Goal: Task Accomplishment & Management: Use online tool/utility

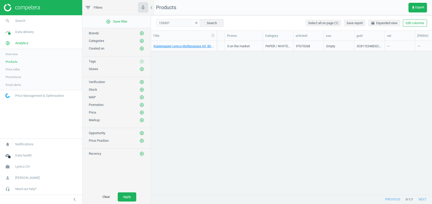
scroll to position [0, 243]
click at [166, 21] on input "159337" at bounding box center [178, 23] width 44 height 8
paste input "2175059"
type input "12175059"
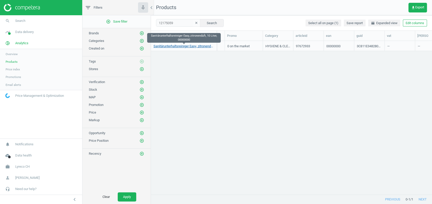
click at [178, 44] on link "Sanitärunterhaltsreiniger Easy, zitronenduft, 10 Liter, 00000000" at bounding box center [184, 46] width 61 height 5
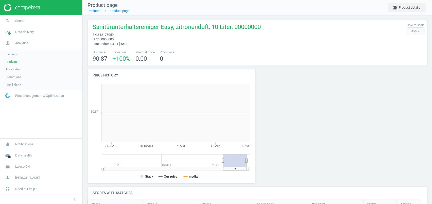
scroll to position [113, 177]
click at [409, 9] on button "extension Product details" at bounding box center [407, 7] width 38 height 9
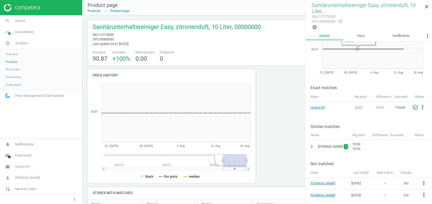
scroll to position [53, 0]
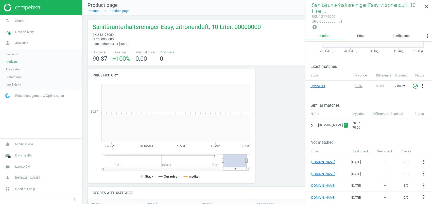
click at [313, 125] on icon "chevron_right" at bounding box center [312, 125] width 6 height 6
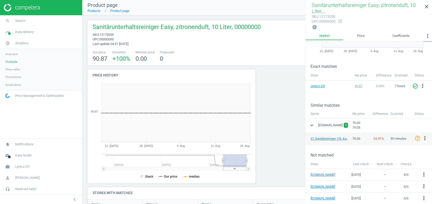
click at [428, 36] on icon "more_vert" at bounding box center [428, 36] width 6 height 6
click at [418, 45] on button "Similar matches" at bounding box center [415, 46] width 33 height 6
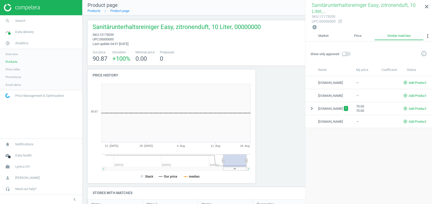
click at [324, 120] on span "[DOMAIN_NAME]" at bounding box center [330, 121] width 25 height 5
click at [413, 120] on span "add_circle_outline Add Product" at bounding box center [414, 121] width 23 height 5
click at [359, 131] on input "text" at bounding box center [360, 132] width 84 height 8
paste input "[URL][DOMAIN_NAME][PERSON_NAME]"
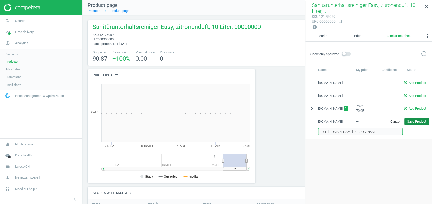
type input "[URL][DOMAIN_NAME][PERSON_NAME]"
click at [414, 120] on button "Save Product" at bounding box center [416, 121] width 25 height 7
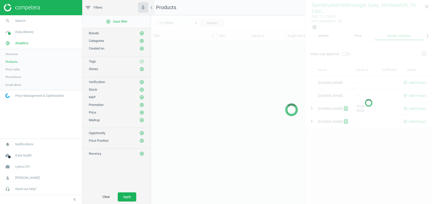
scroll to position [143, 276]
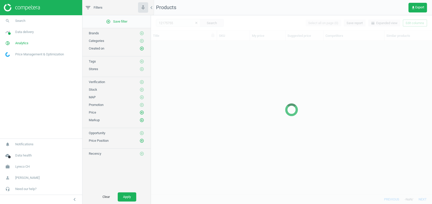
scroll to position [143, 276]
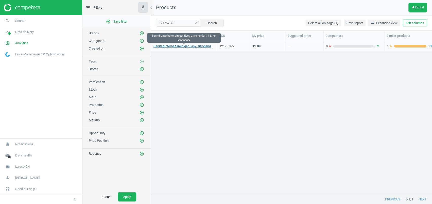
click at [190, 46] on link "Sanitärunterhaltsreiniger Easy, zitronenduft, 1 Liter, 00000000" at bounding box center [184, 46] width 61 height 5
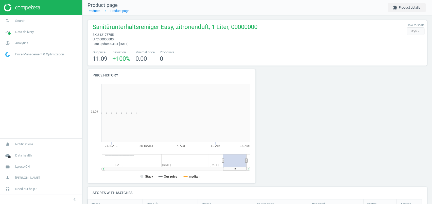
scroll to position [112, 176]
click at [411, 6] on button "extension Product details" at bounding box center [407, 7] width 38 height 9
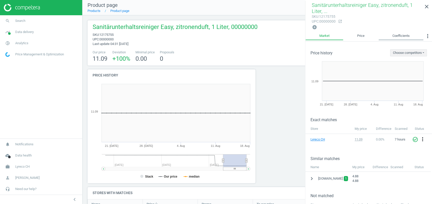
click at [402, 32] on link "Coefficients" at bounding box center [401, 36] width 45 height 9
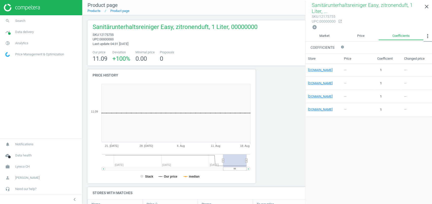
click at [426, 36] on icon "more_vert" at bounding box center [428, 36] width 6 height 6
click at [417, 45] on button "Similar matches" at bounding box center [415, 46] width 33 height 6
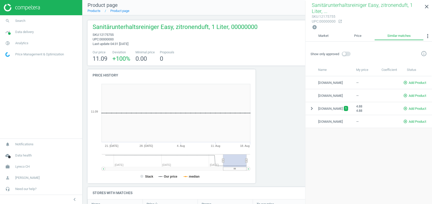
click at [326, 120] on span "[DOMAIN_NAME]" at bounding box center [330, 121] width 25 height 5
click at [417, 119] on span "add_circle_outline Add Product" at bounding box center [414, 121] width 23 height 5
click at [344, 133] on input "text" at bounding box center [360, 132] width 84 height 8
paste input "[URL][DOMAIN_NAME][PERSON_NAME]"
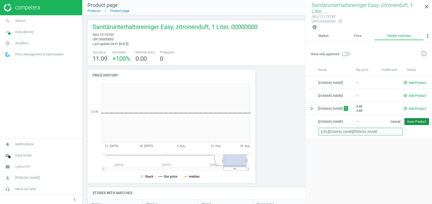
type input "[URL][DOMAIN_NAME][PERSON_NAME]"
click at [424, 119] on button "Save Product" at bounding box center [416, 121] width 25 height 7
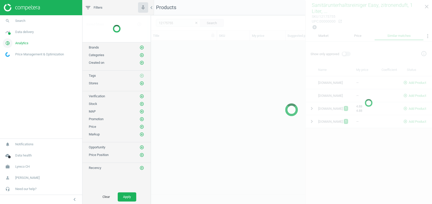
click at [20, 42] on span "Analytics" at bounding box center [21, 43] width 13 height 5
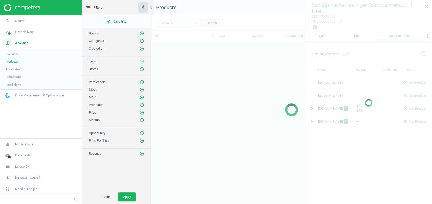
scroll to position [143, 276]
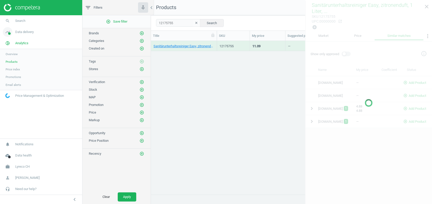
click at [24, 29] on link "timeline Data delivery" at bounding box center [41, 31] width 82 height 11
click at [11, 58] on span "Matches" at bounding box center [11, 58] width 11 height 4
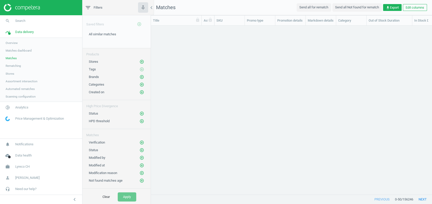
scroll to position [158, 276]
click at [99, 34] on span "All similar matches" at bounding box center [102, 34] width 27 height 4
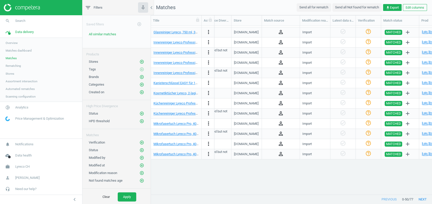
scroll to position [0, 415]
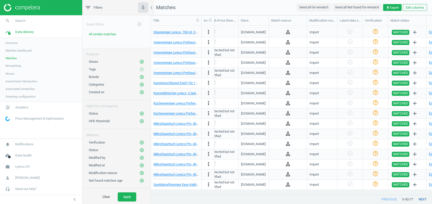
click at [420, 198] on button "next" at bounding box center [422, 199] width 19 height 9
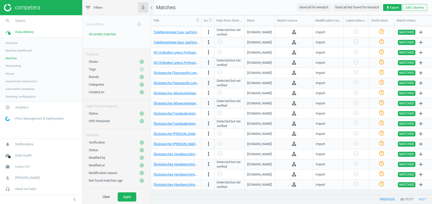
scroll to position [0, 415]
